Goal: Ask a question

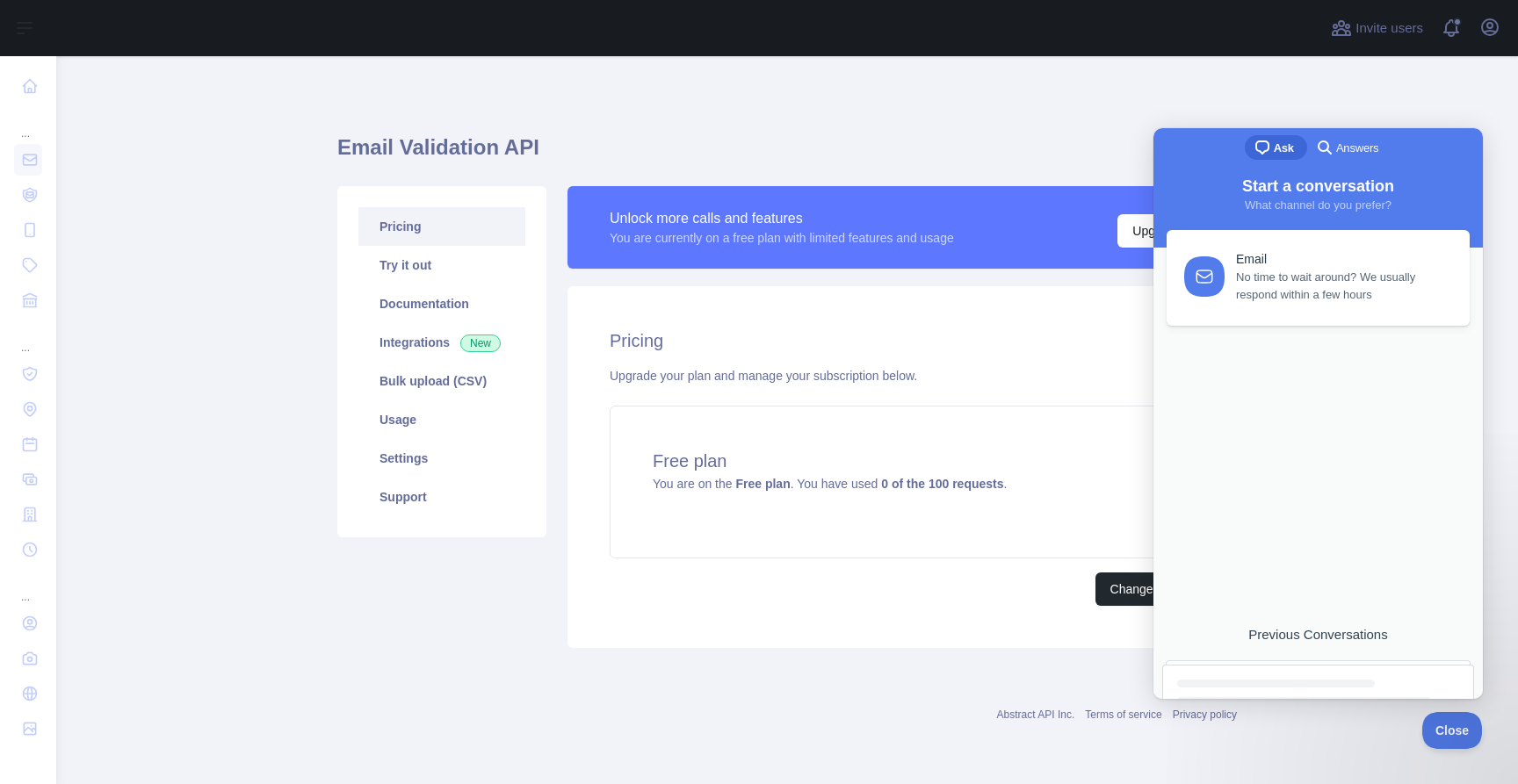
click at [1359, 440] on div "Email No time to wait around? We usually respond within a few hours Previous Co…" at bounding box center [1318, 447] width 319 height 434
click at [1347, 288] on span "No time to wait around? We usually respond within a few hours" at bounding box center [1342, 283] width 214 height 35
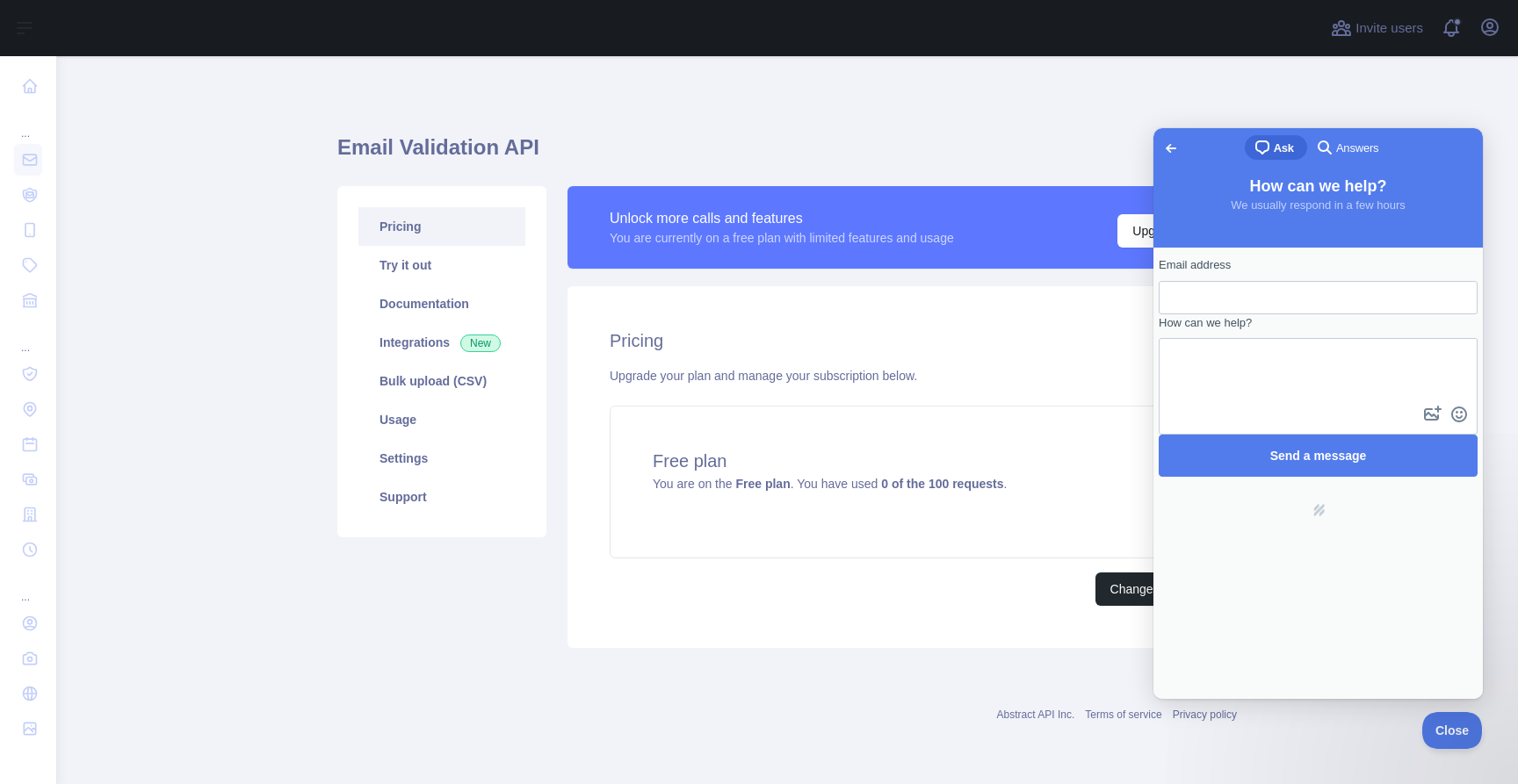
click at [1279, 148] on span "Ask" at bounding box center [1284, 148] width 20 height 18
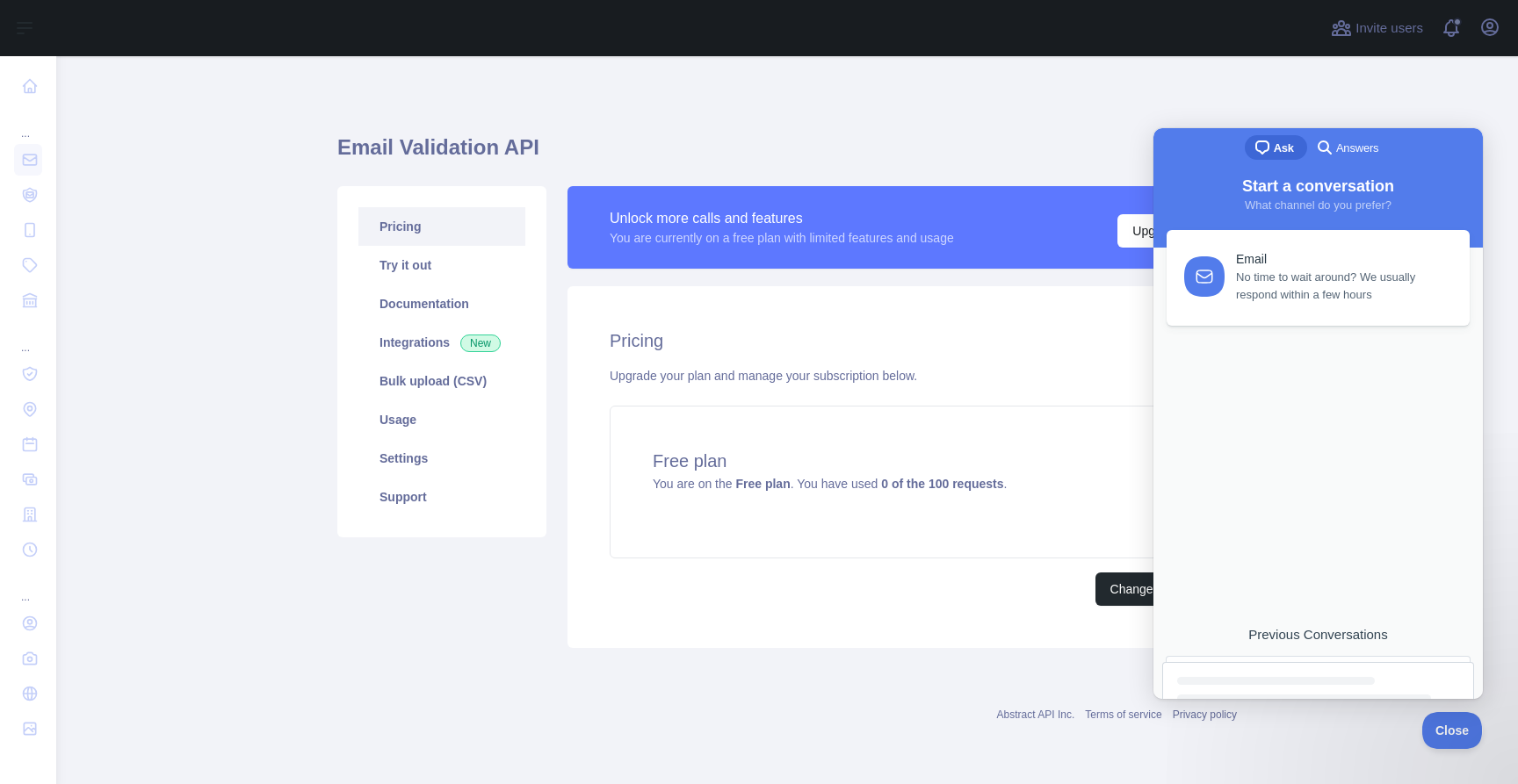
click at [1286, 655] on link "Previous Conversations" at bounding box center [1318, 663] width 312 height 72
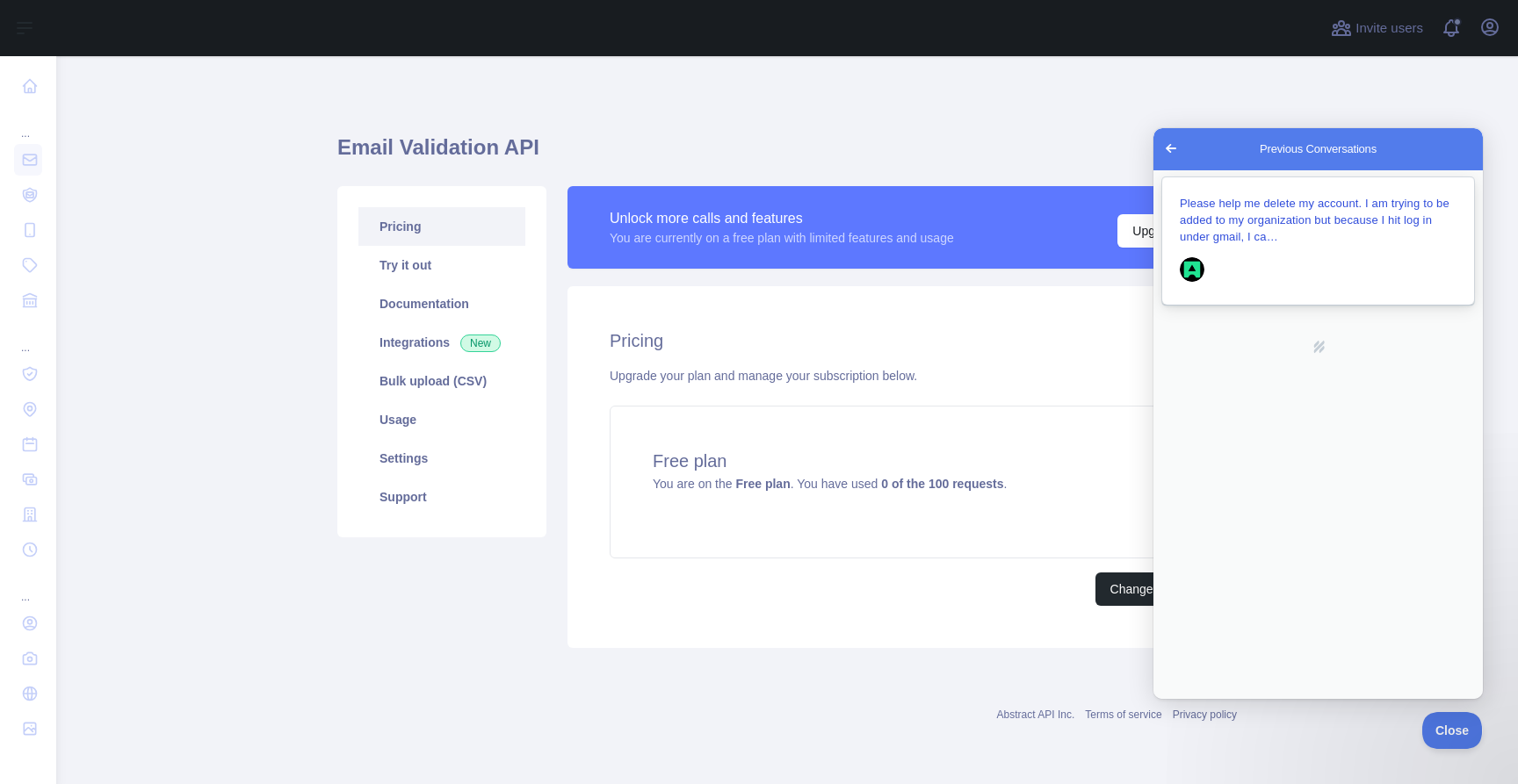
click at [1297, 236] on div "Please help me delete my account. I am trying to be added to my organization bu…" at bounding box center [1318, 220] width 277 height 50
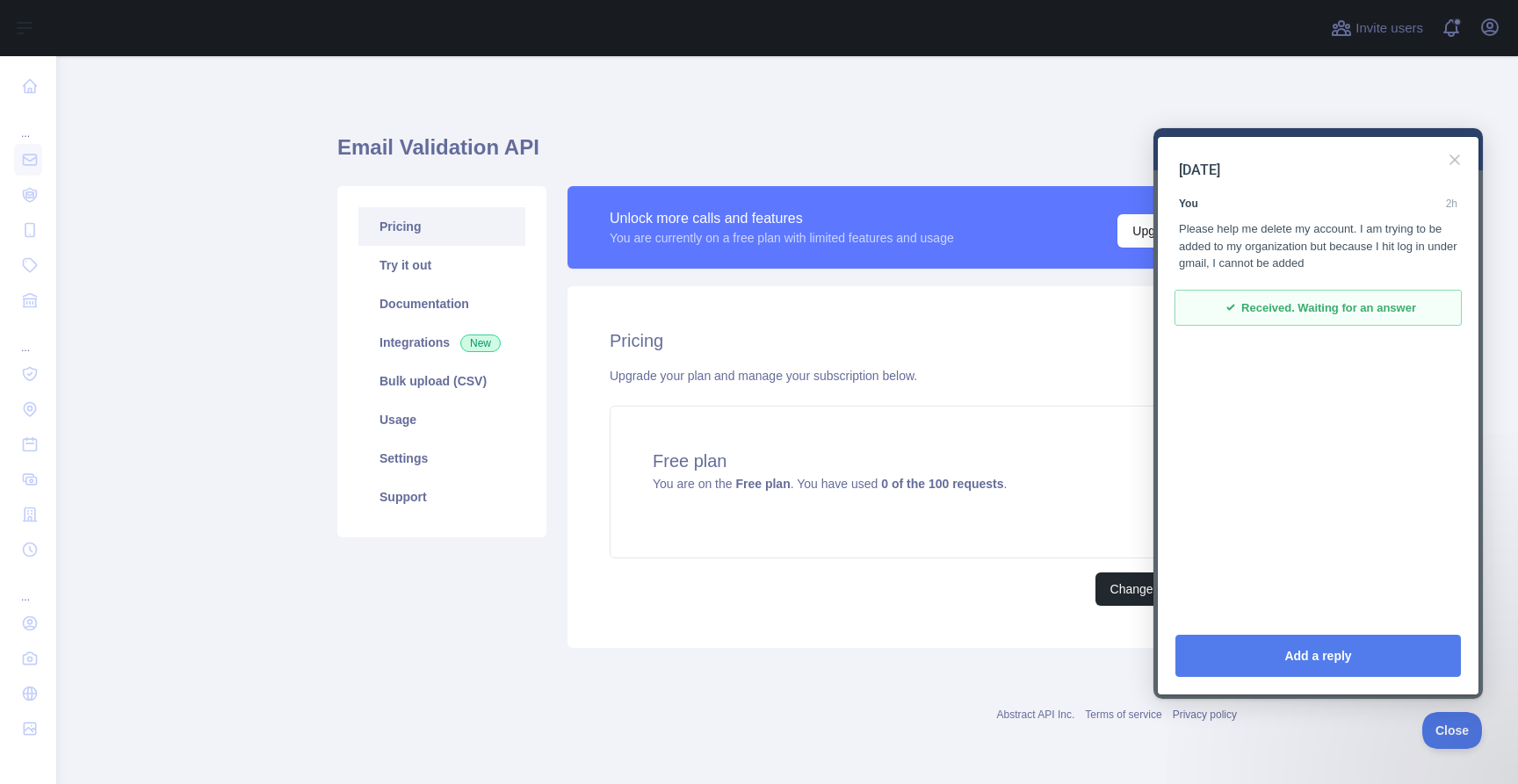
click at [1467, 150] on div "Close" at bounding box center [1455, 160] width 28 height 28
click at [1465, 150] on button "Close" at bounding box center [1455, 160] width 28 height 28
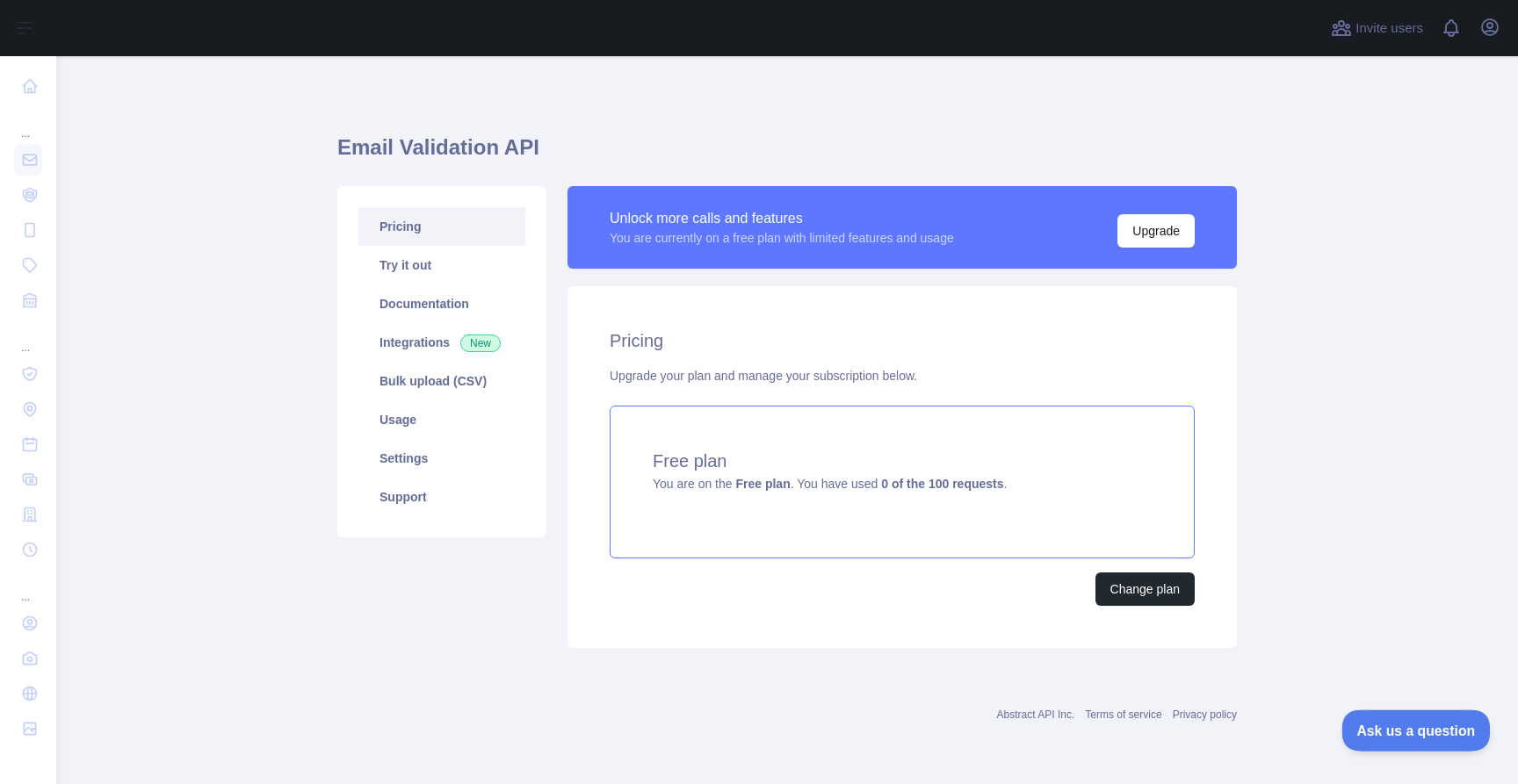
click at [1438, 722] on span "Ask us a question" at bounding box center [1407, 728] width 131 height 12
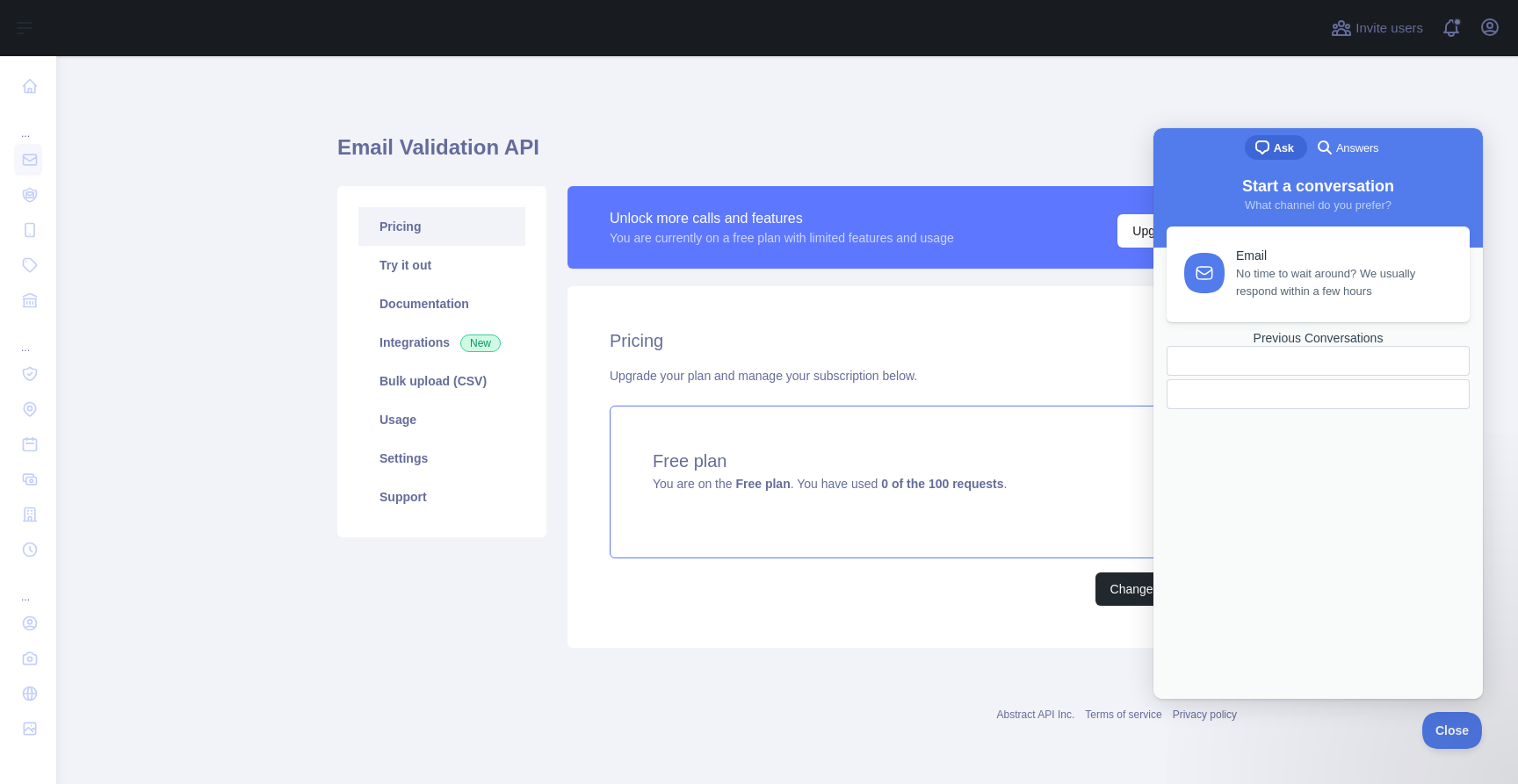
click at [1294, 253] on div "Email" at bounding box center [1342, 256] width 214 height 15
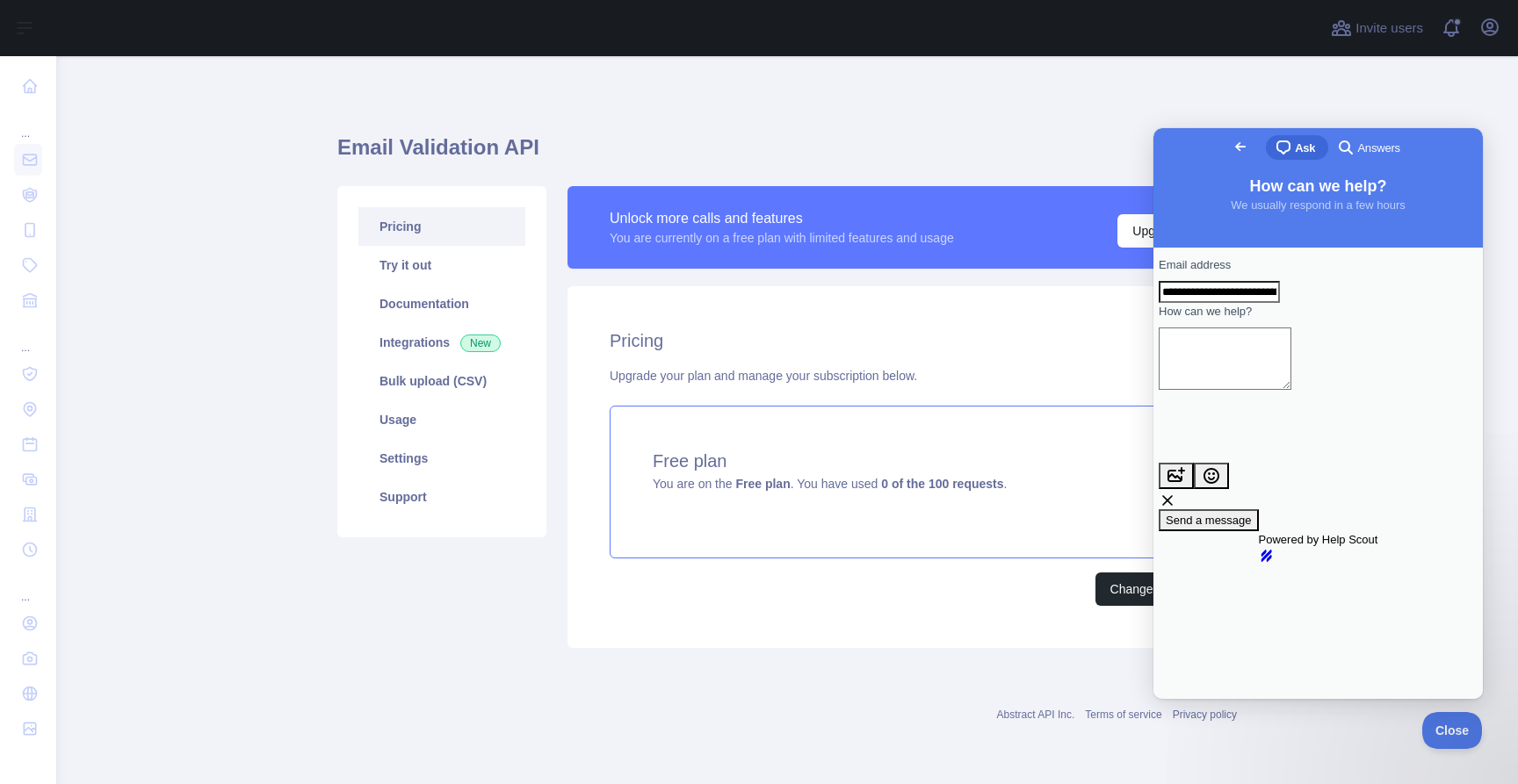
click at [1230, 152] on span "Go back" at bounding box center [1240, 146] width 21 height 21
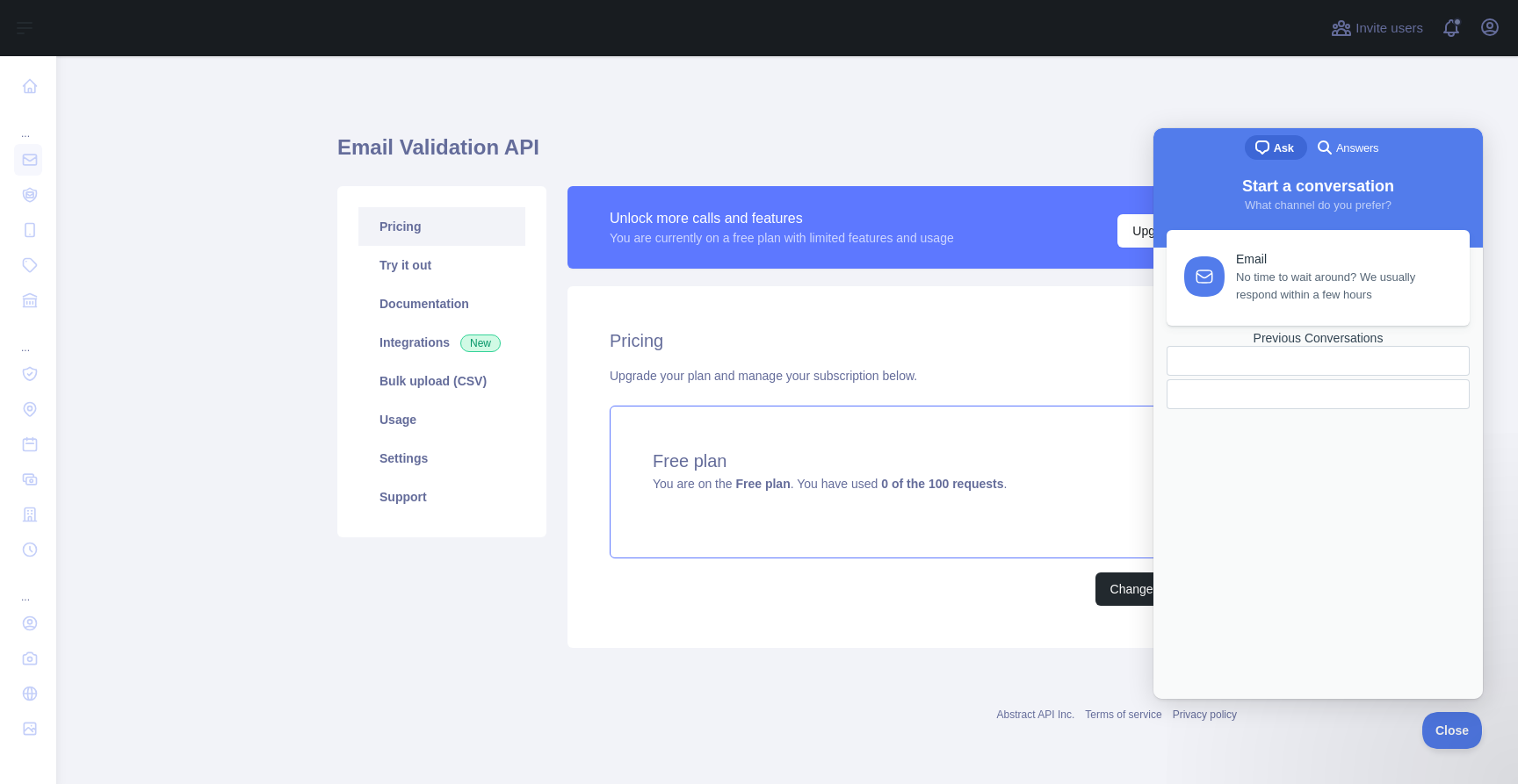
click at [1357, 157] on div "search-medium Answers" at bounding box center [1346, 147] width 64 height 21
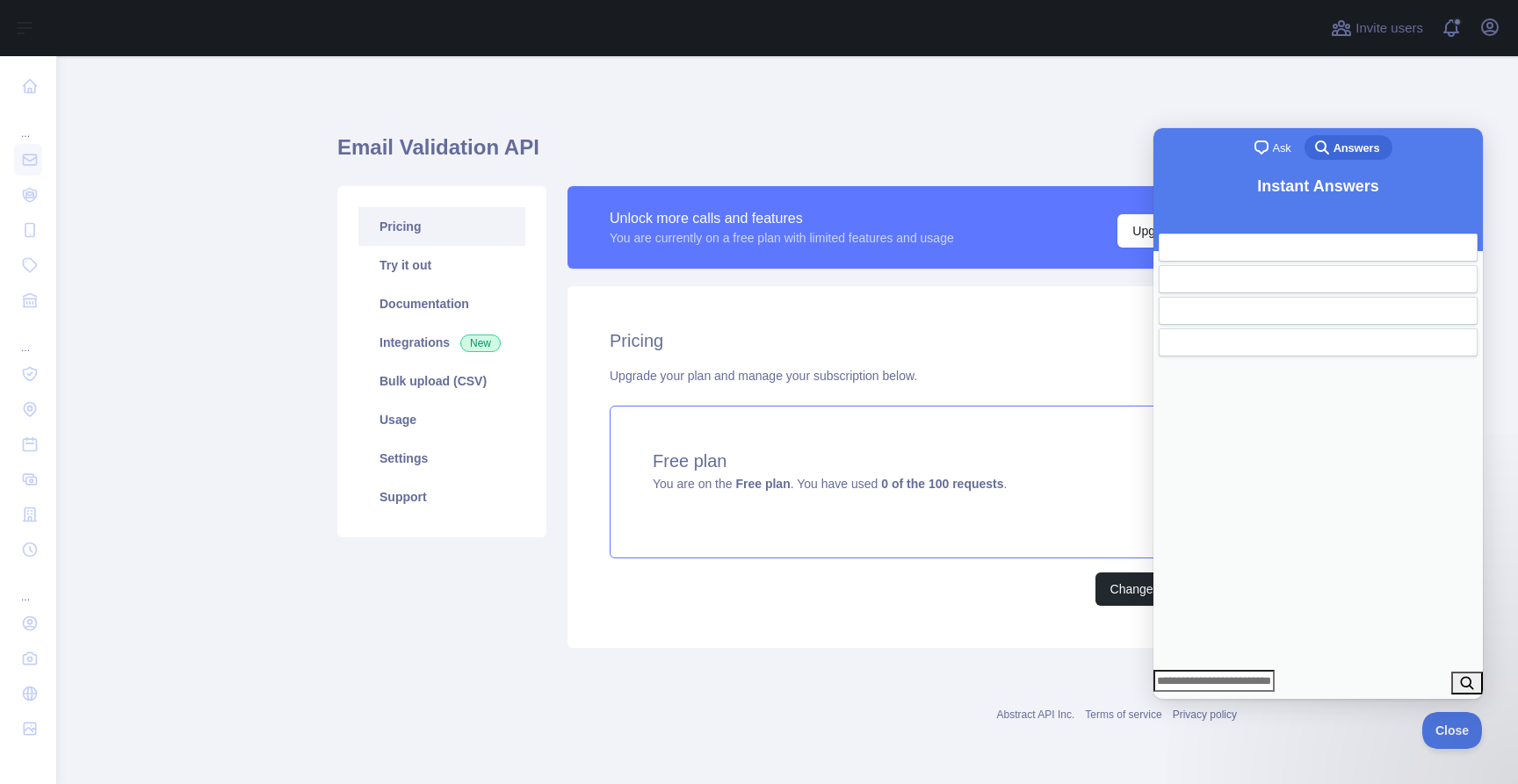
click at [1308, 144] on link "search-medium Answers" at bounding box center [1349, 147] width 89 height 25
click at [1288, 144] on span "Ask" at bounding box center [1282, 148] width 19 height 18
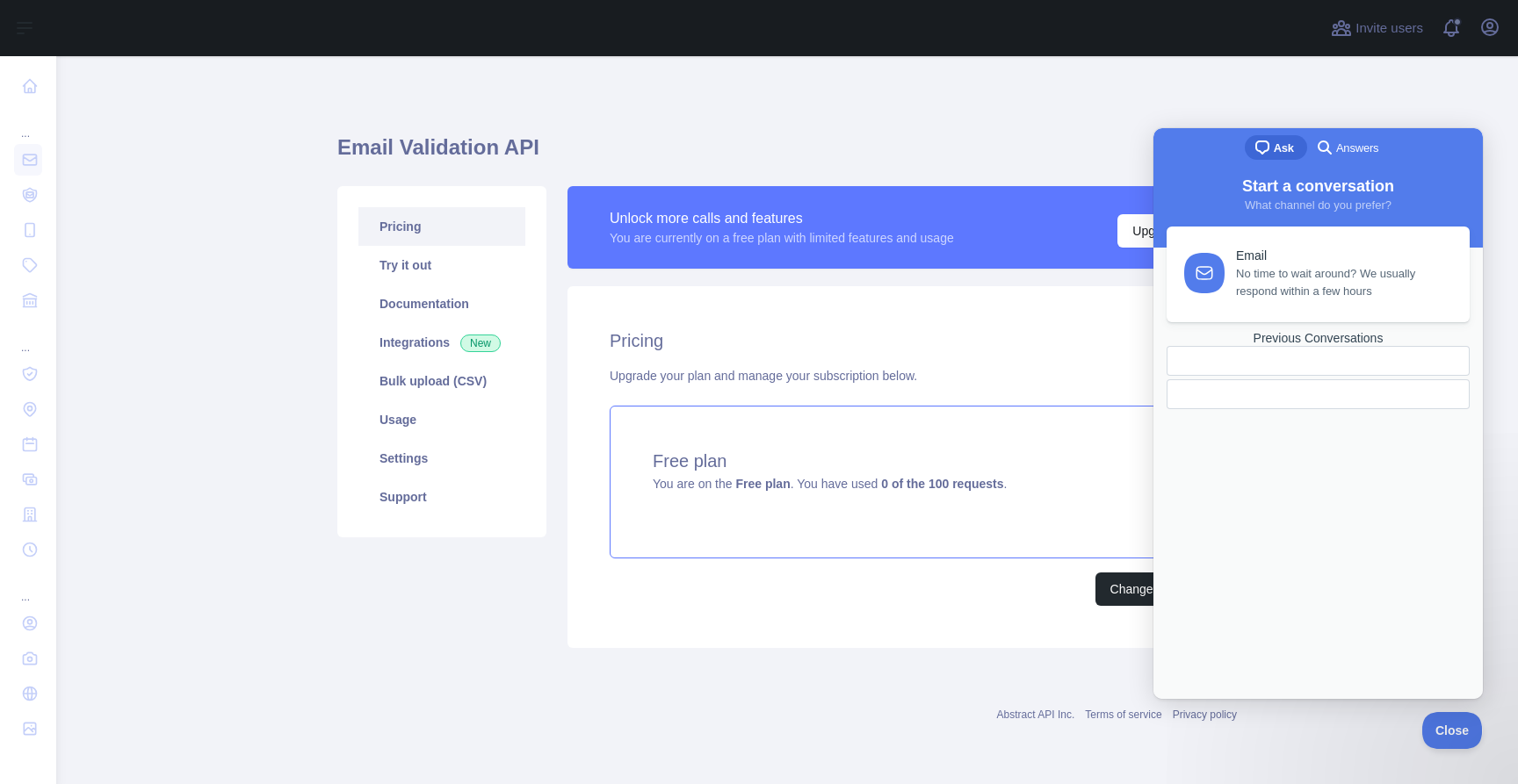
click at [1298, 293] on span "No time to wait around? We usually respond within a few hours" at bounding box center [1342, 283] width 214 height 35
click at [1272, 165] on div "chat-square Ask search-medium Answers" at bounding box center [1318, 150] width 329 height 43
click at [1339, 346] on div "Previous Conversations" at bounding box center [1318, 338] width 303 height 15
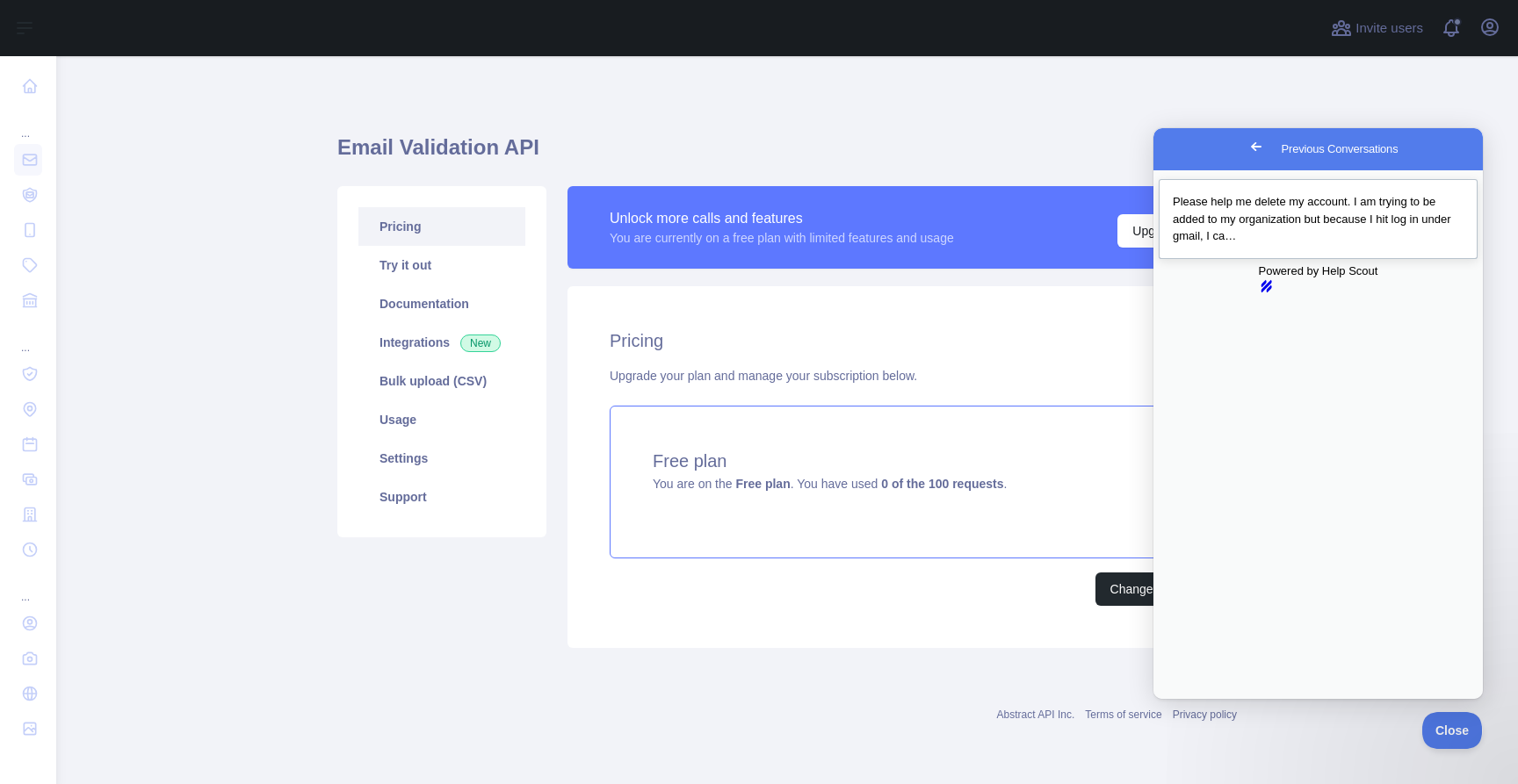
click at [1277, 251] on link "Please help me delete my account. I am trying to be added to my organization bu…" at bounding box center [1318, 219] width 319 height 80
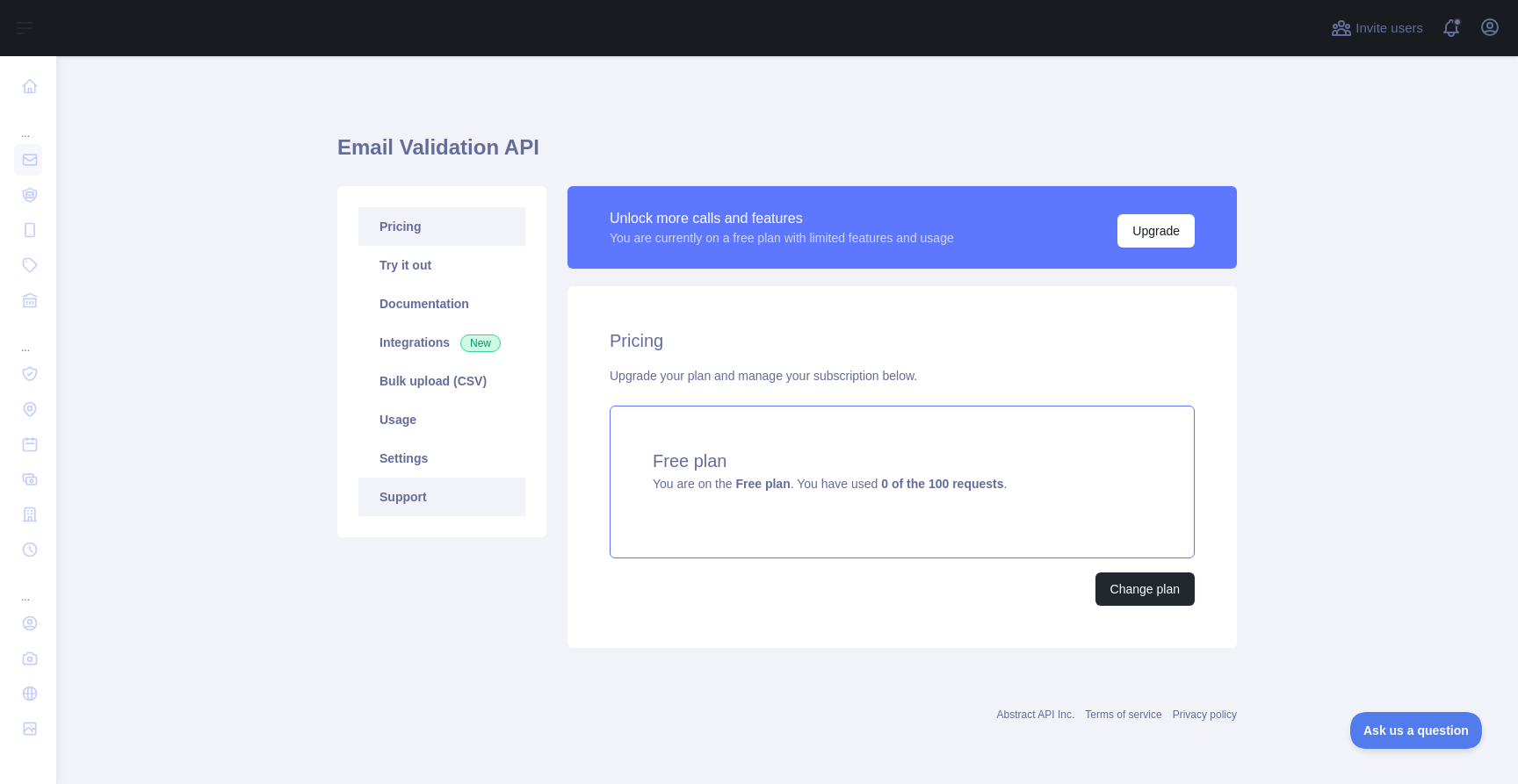
click at [398, 506] on link "Support" at bounding box center [442, 497] width 167 height 39
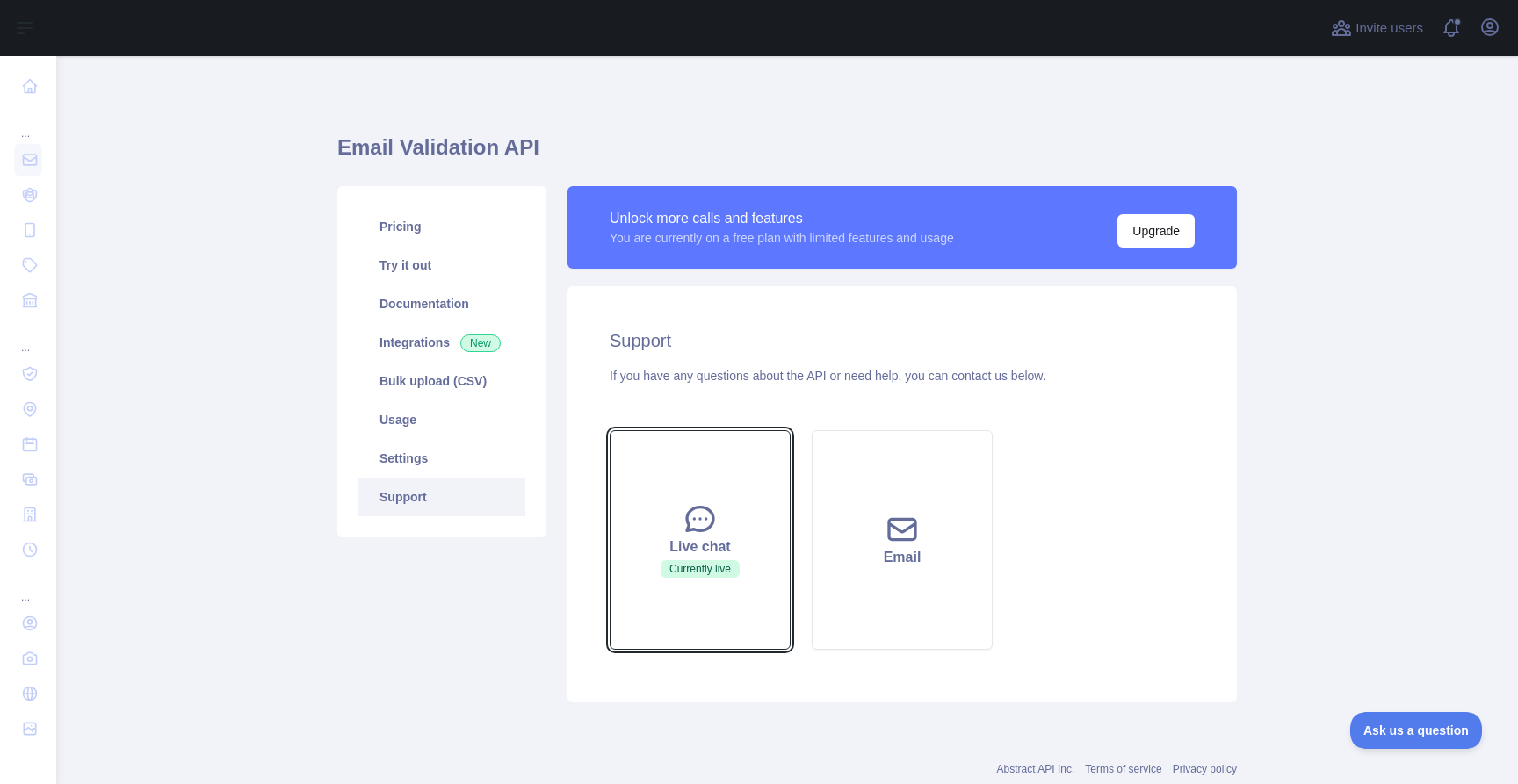
click at [719, 536] on div "Live chat" at bounding box center [700, 546] width 137 height 21
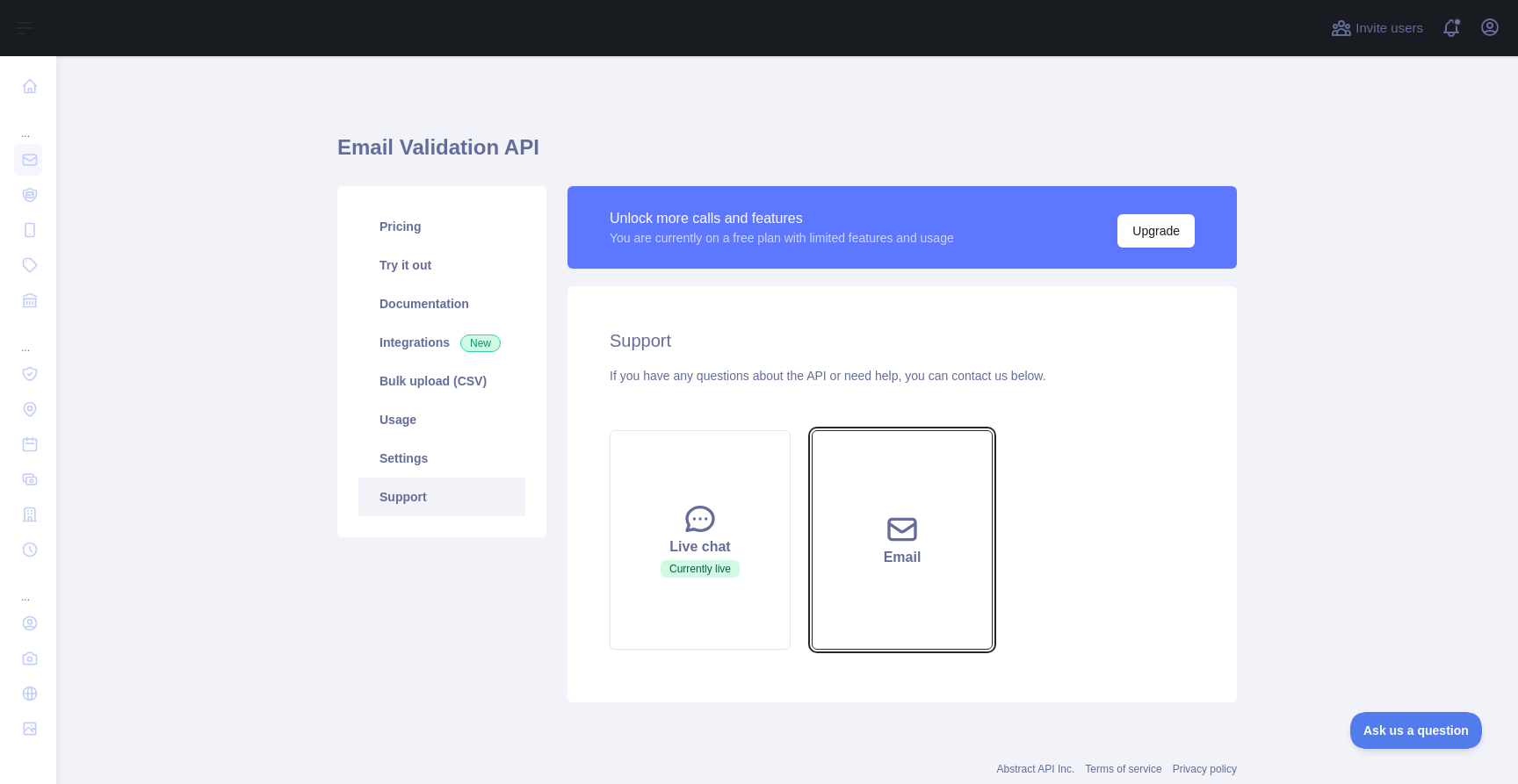
click at [938, 604] on button "Email" at bounding box center [903, 539] width 181 height 219
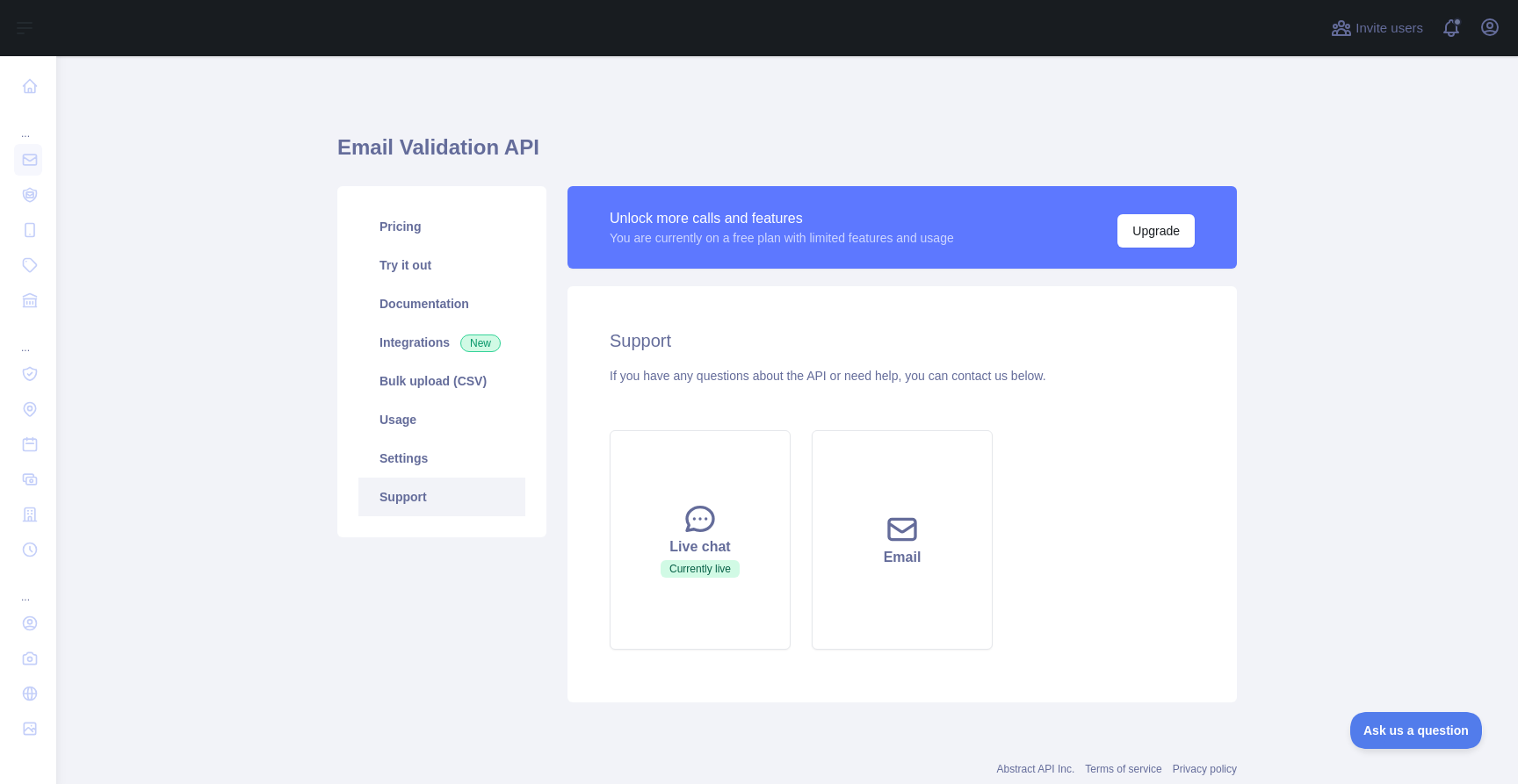
click at [1416, 704] on main "Email Validation API Pricing Try it out Documentation Integrations New Bulk upl…" at bounding box center [787, 420] width 1462 height 728
click at [1408, 726] on span "Ask us a question" at bounding box center [1407, 728] width 131 height 12
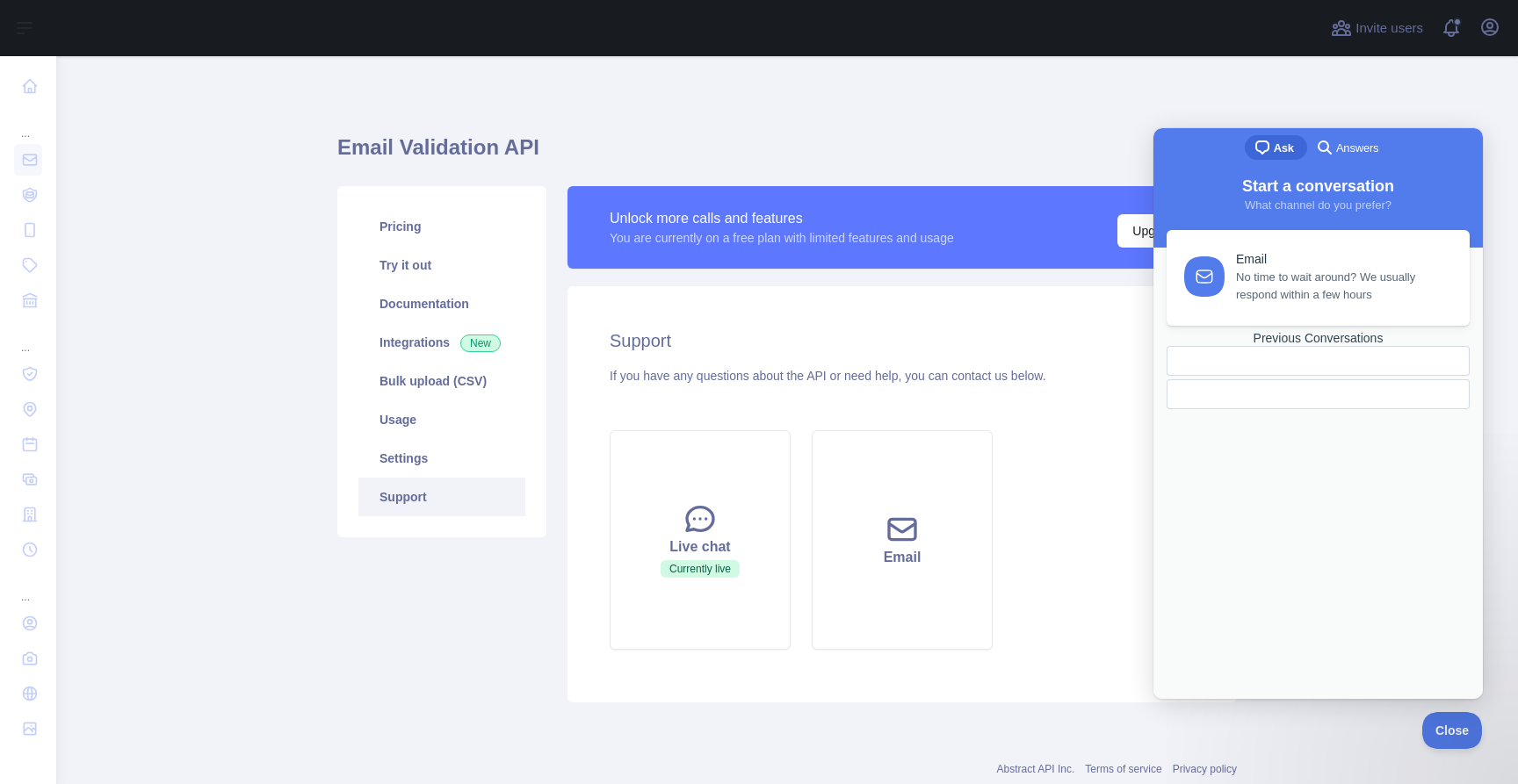
click at [1310, 410] on link "Previous Conversations" at bounding box center [1318, 370] width 303 height 79
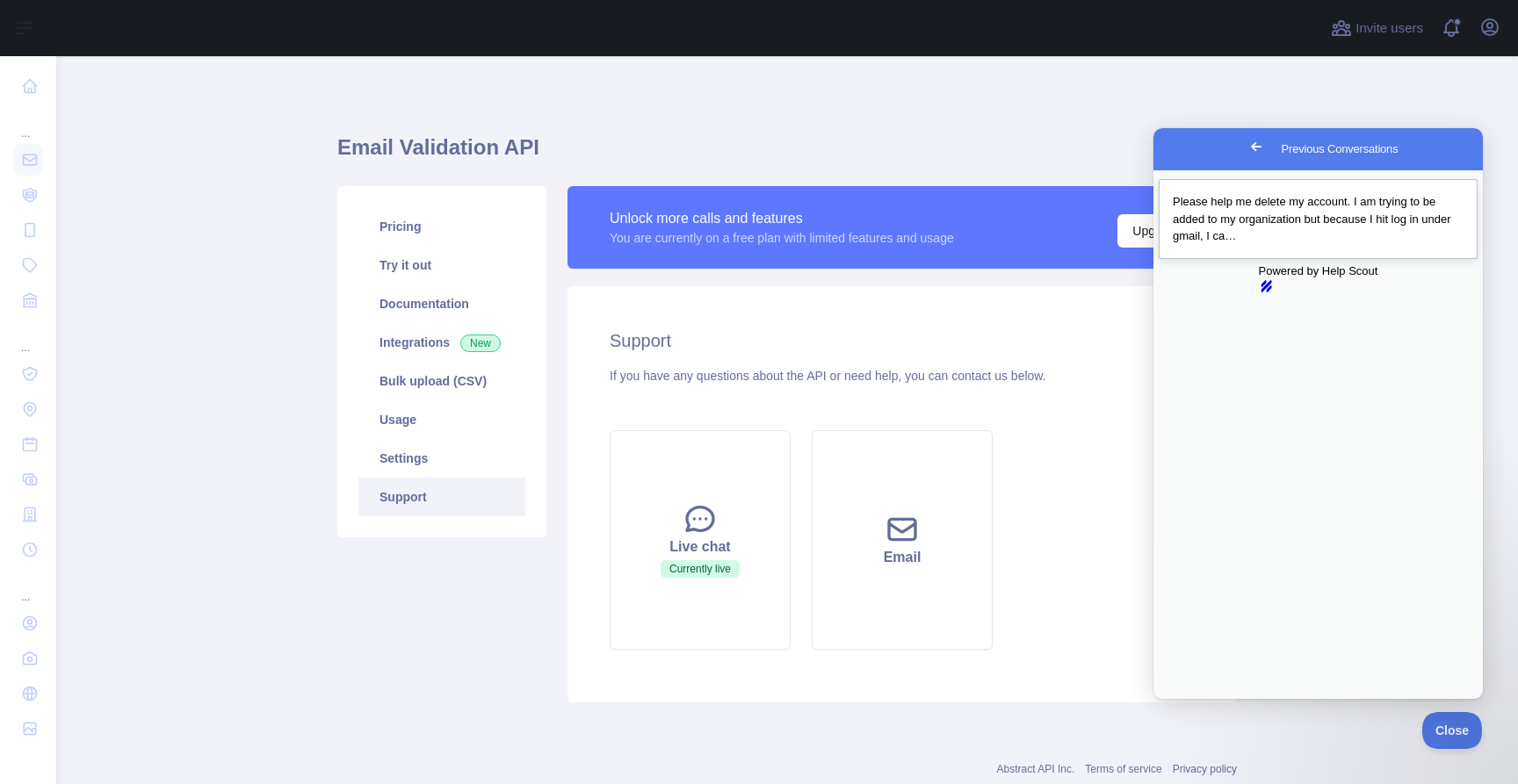
click at [1286, 233] on span "Please help me delete my account. I am trying to be added to my organization bu…" at bounding box center [1312, 218] width 278 height 47
click at [1284, 726] on section "Oct 14, 2025 You 2h Please help me delete my account. I am trying to be added t…" at bounding box center [1318, 797] width 327 height 143
